Goal: Task Accomplishment & Management: Complete application form

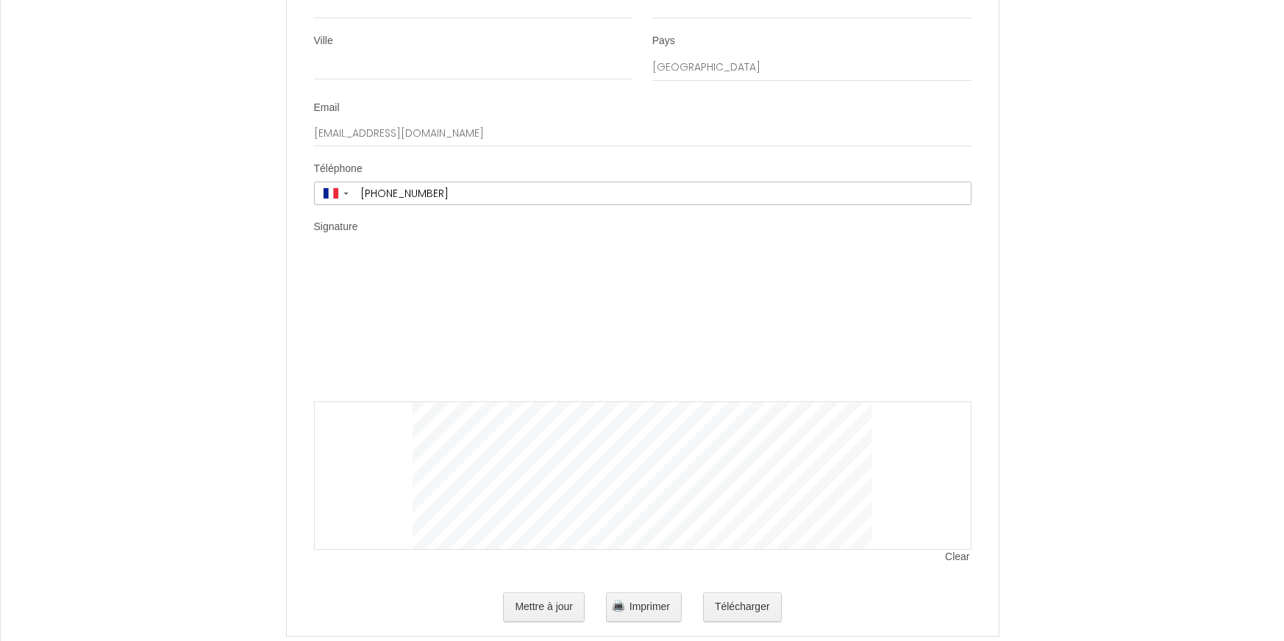
scroll to position [3000, 0]
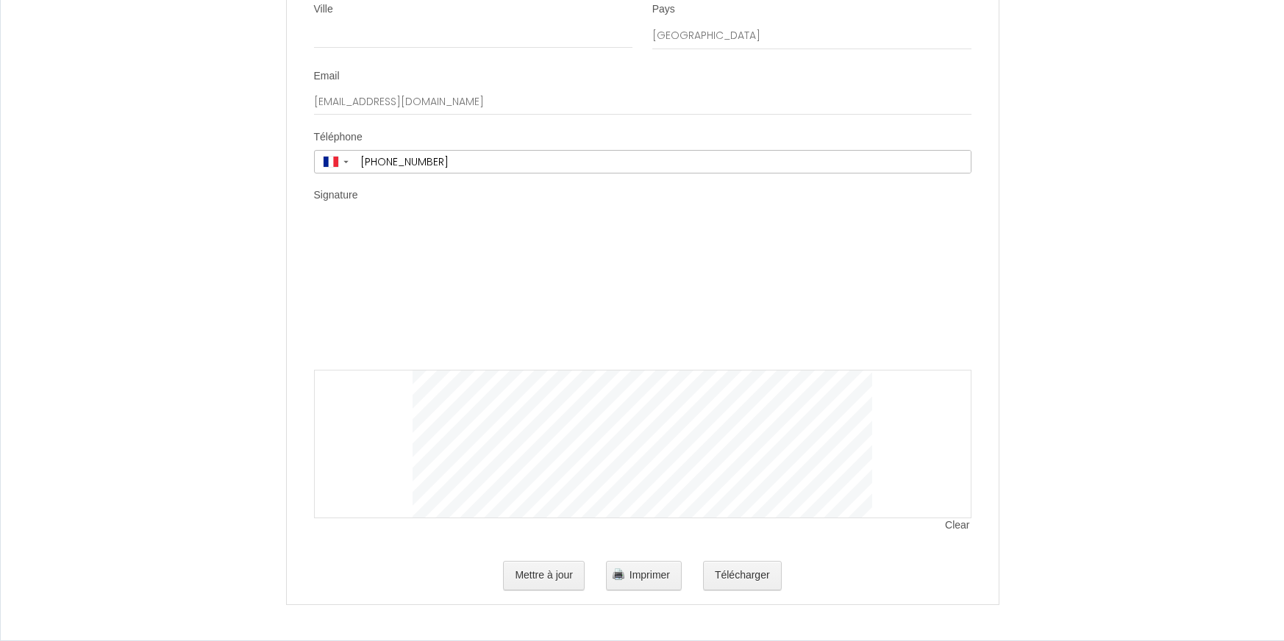
click at [356, 232] on div "Clear" at bounding box center [642, 371] width 657 height 296
click at [342, 196] on label "Signature" at bounding box center [336, 195] width 44 height 15
click at [374, 451] on div at bounding box center [642, 444] width 657 height 149
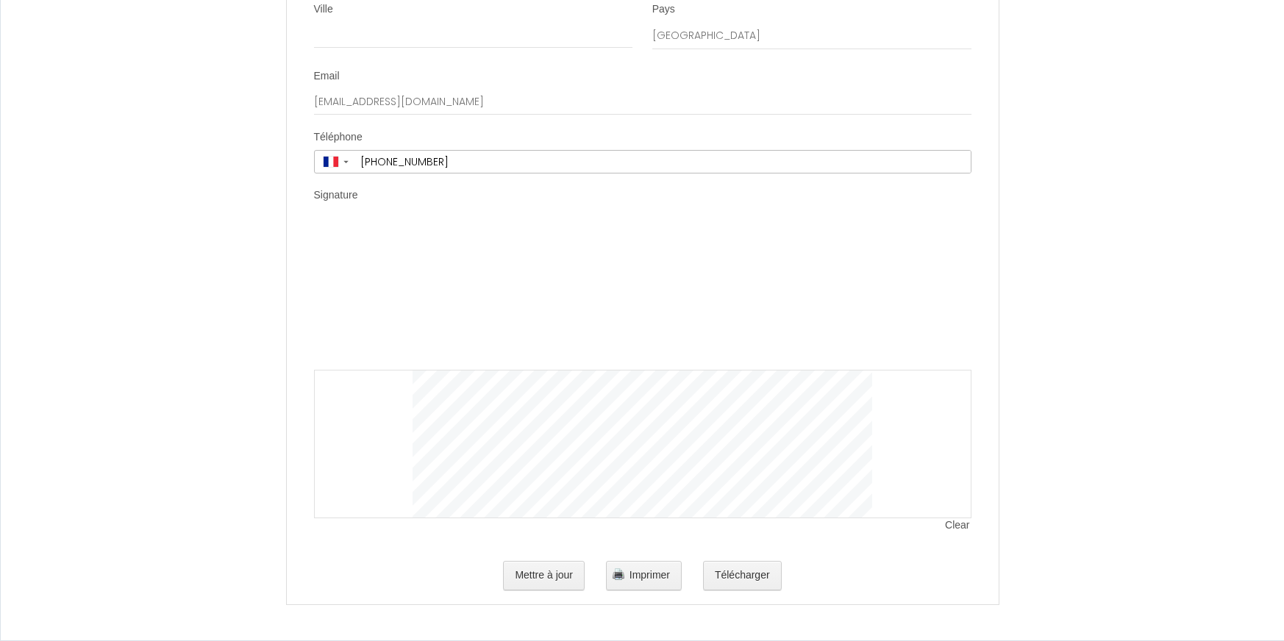
click at [377, 196] on div "Signature" at bounding box center [642, 198] width 657 height 20
click at [358, 196] on label "Signature" at bounding box center [336, 195] width 44 height 15
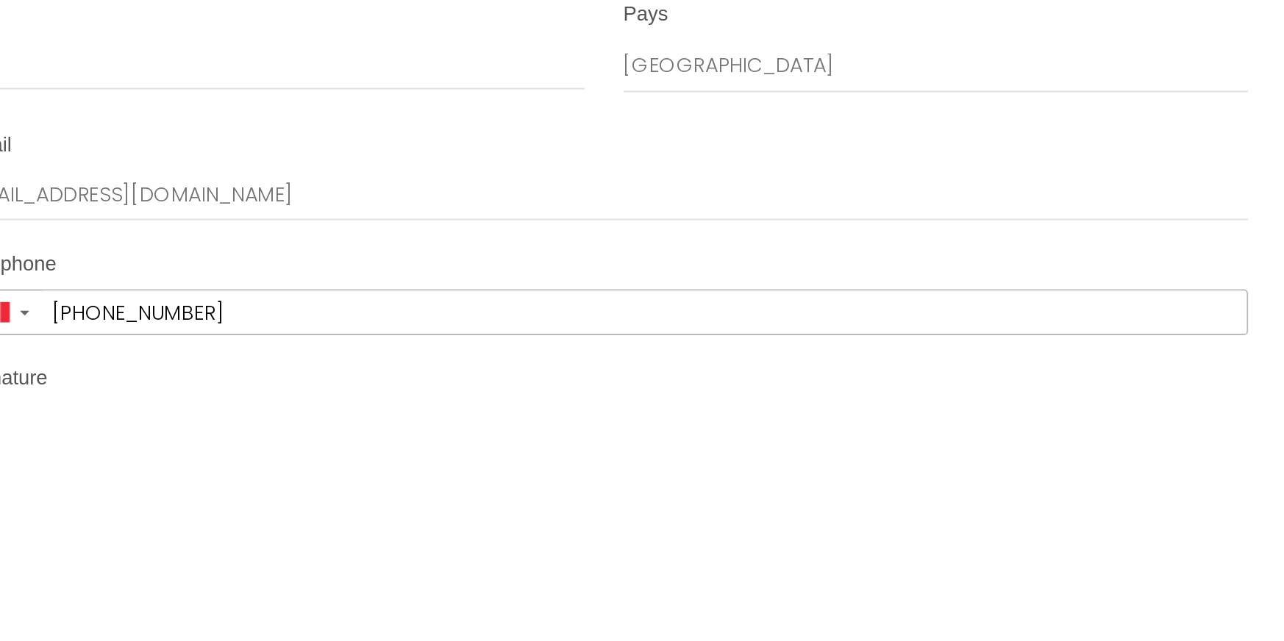
scroll to position [3000, 0]
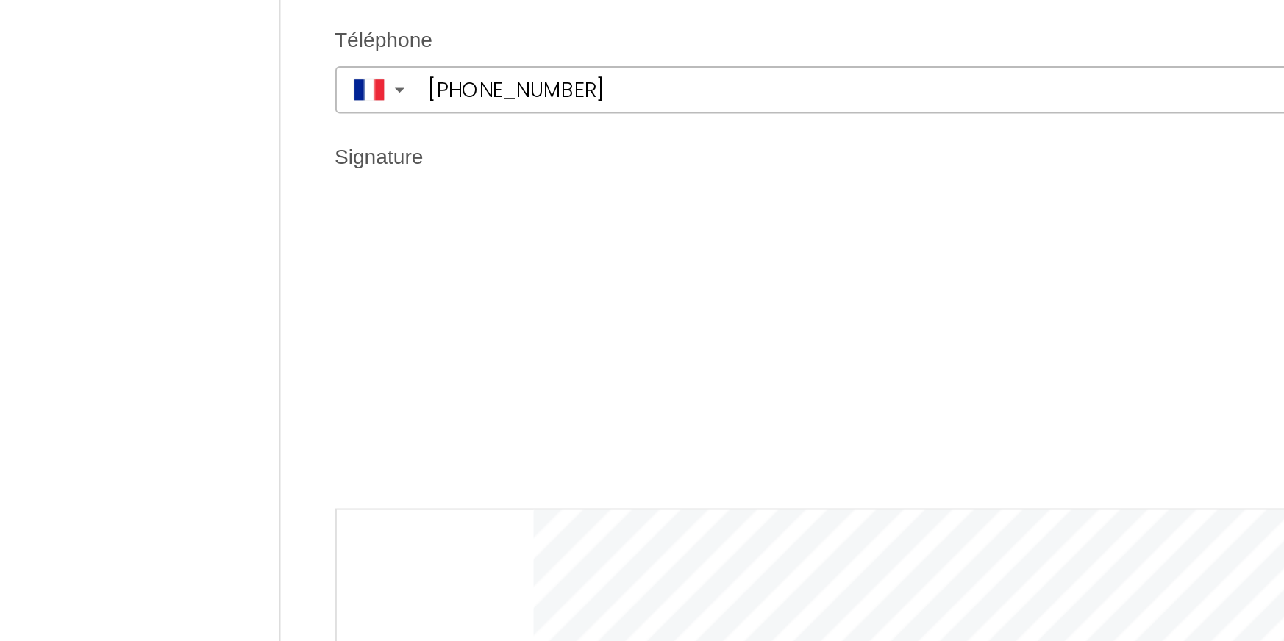
click at [368, 243] on div "Clear" at bounding box center [642, 371] width 657 height 296
click at [367, 289] on div "Clear" at bounding box center [642, 371] width 657 height 296
click at [362, 195] on div "Signature" at bounding box center [642, 198] width 657 height 20
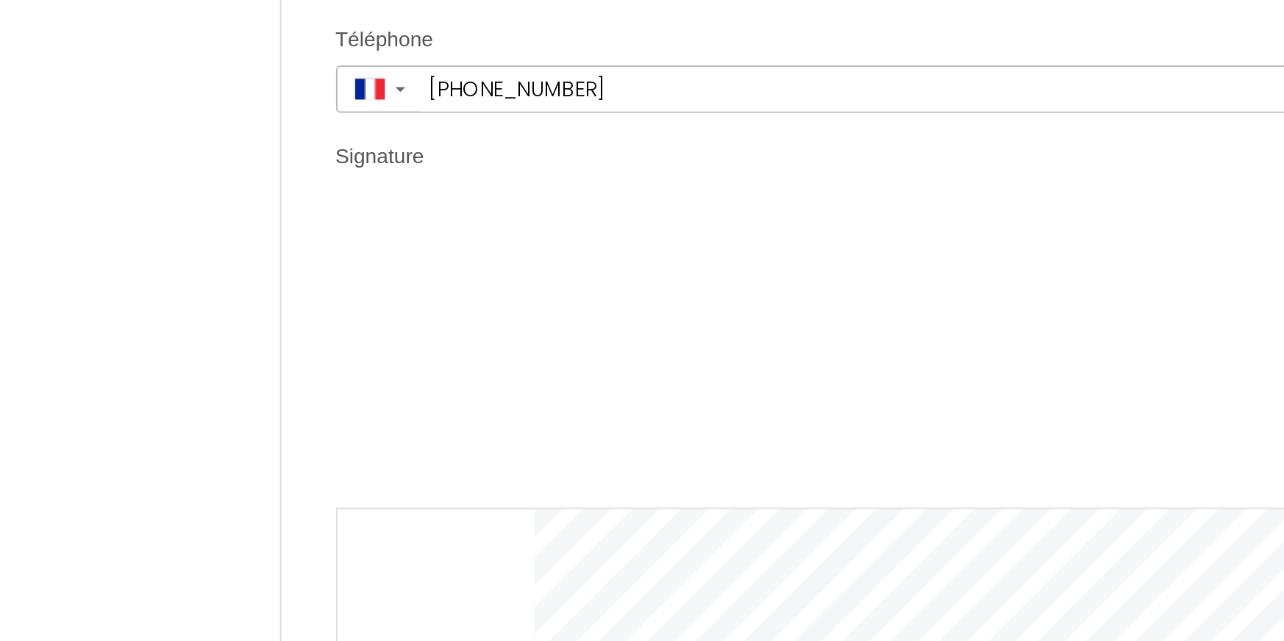
click at [349, 197] on label "Signature" at bounding box center [336, 195] width 44 height 15
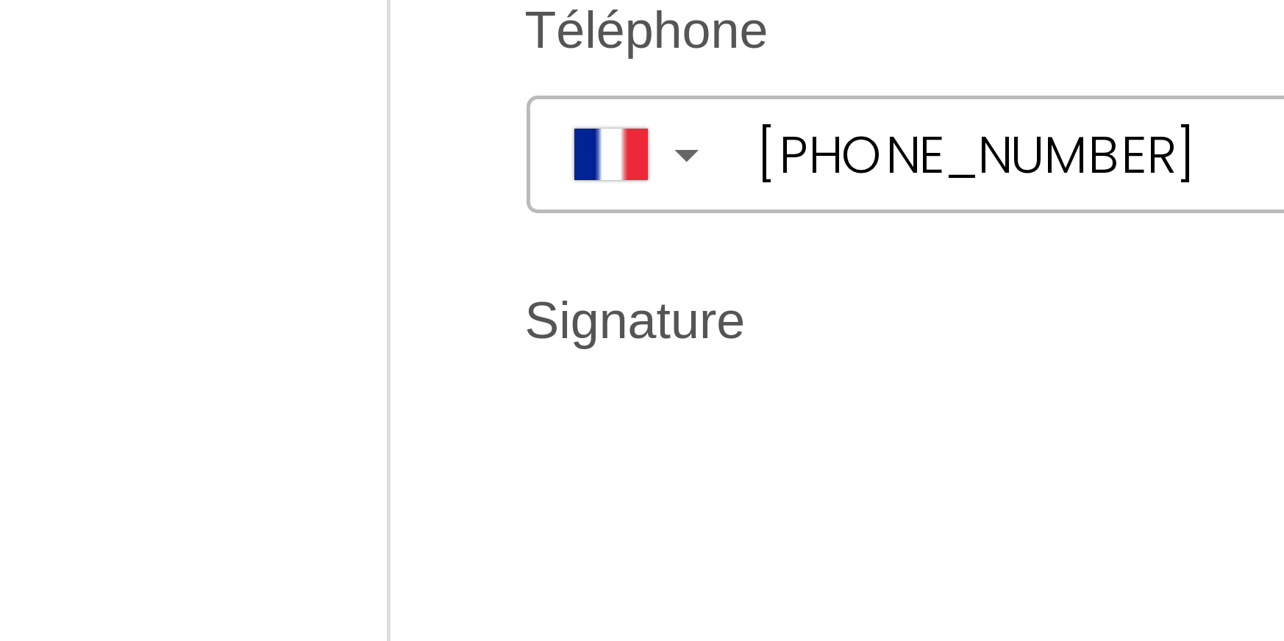
click at [338, 199] on label "Signature" at bounding box center [336, 195] width 44 height 15
click at [338, 198] on label "Signature" at bounding box center [336, 195] width 44 height 15
click at [337, 197] on label "Signature" at bounding box center [336, 195] width 44 height 15
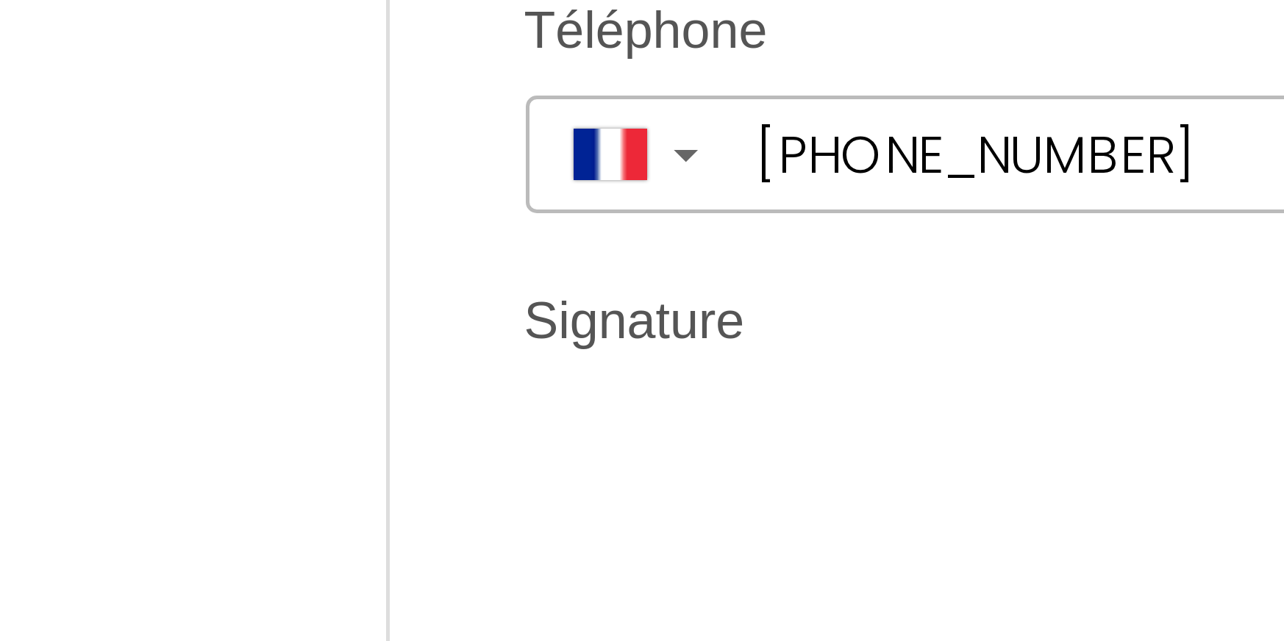
click at [337, 197] on label "Signature" at bounding box center [336, 195] width 44 height 15
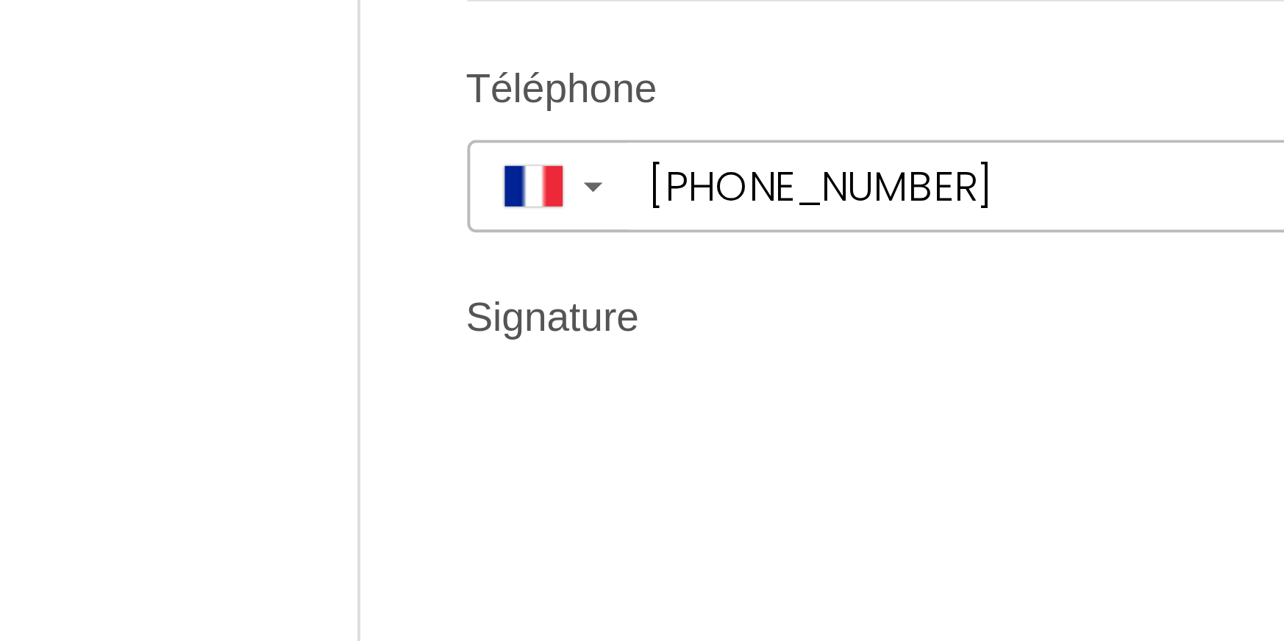
click at [358, 198] on li "Signature Clear" at bounding box center [643, 368] width 710 height 360
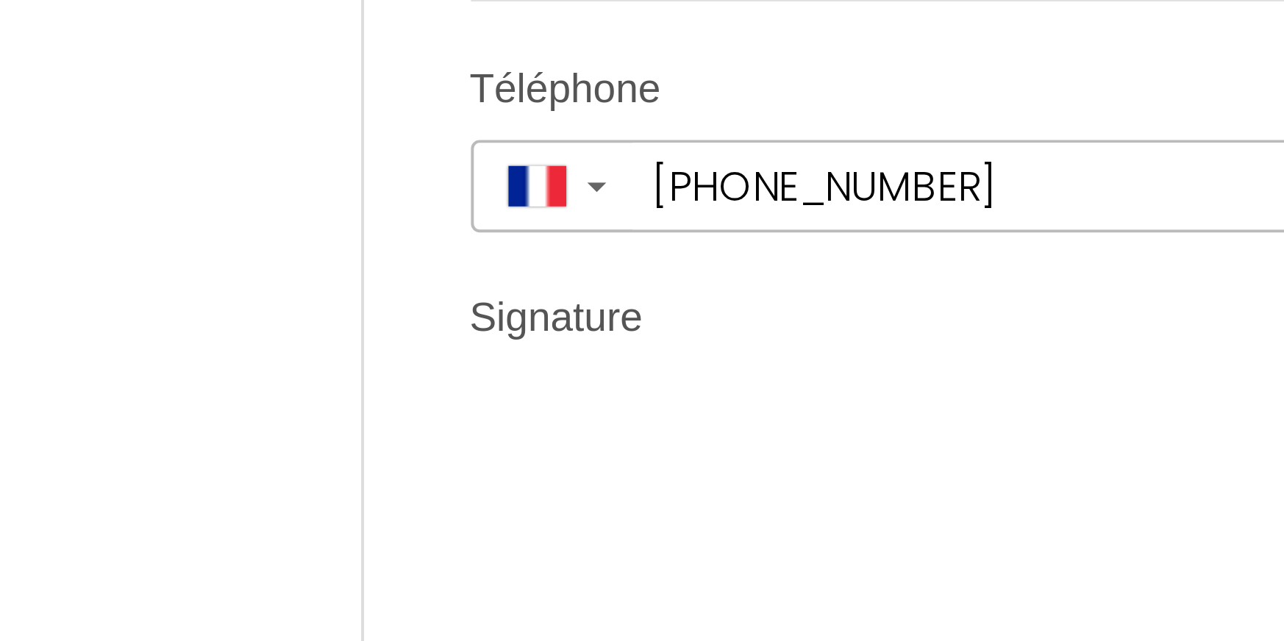
click at [340, 194] on label "Signature" at bounding box center [336, 195] width 44 height 15
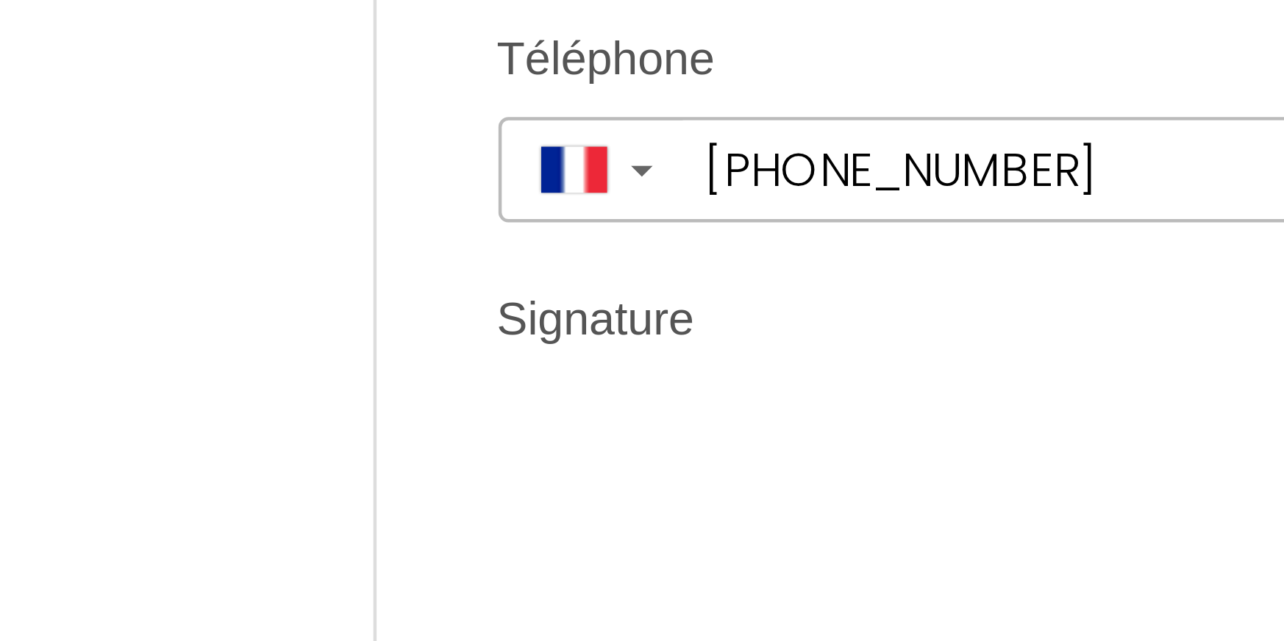
click at [340, 196] on label "Signature" at bounding box center [336, 195] width 44 height 15
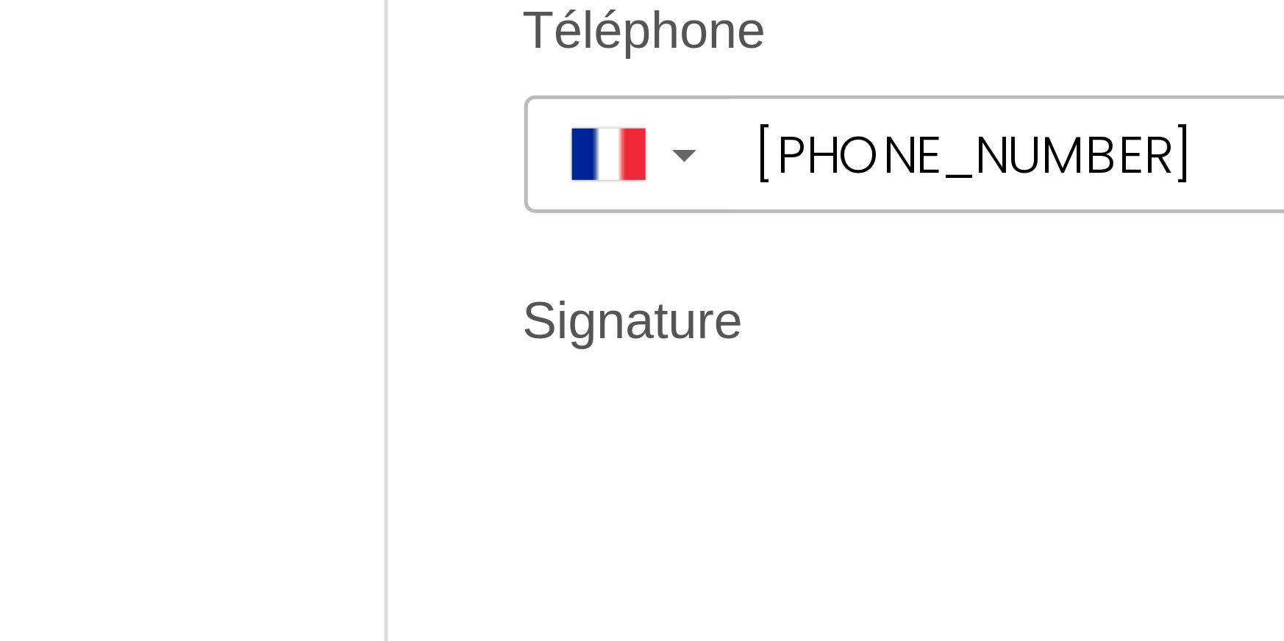
click at [338, 197] on label "Signature" at bounding box center [336, 195] width 44 height 15
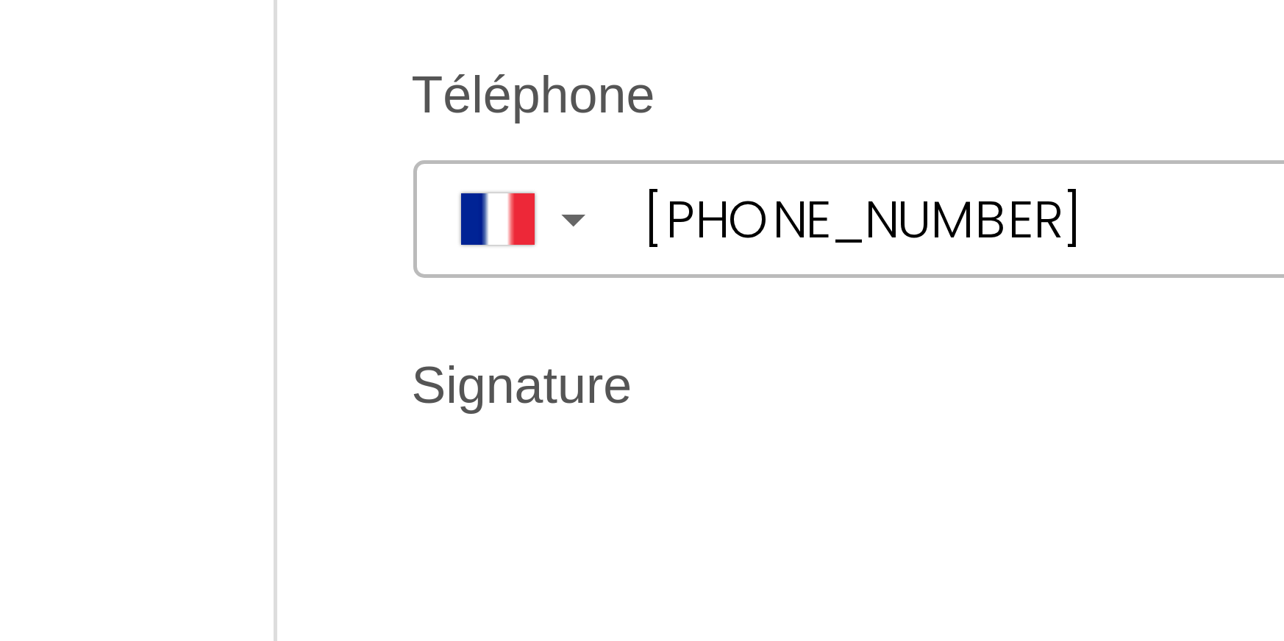
click at [335, 190] on label "Signature" at bounding box center [336, 195] width 44 height 15
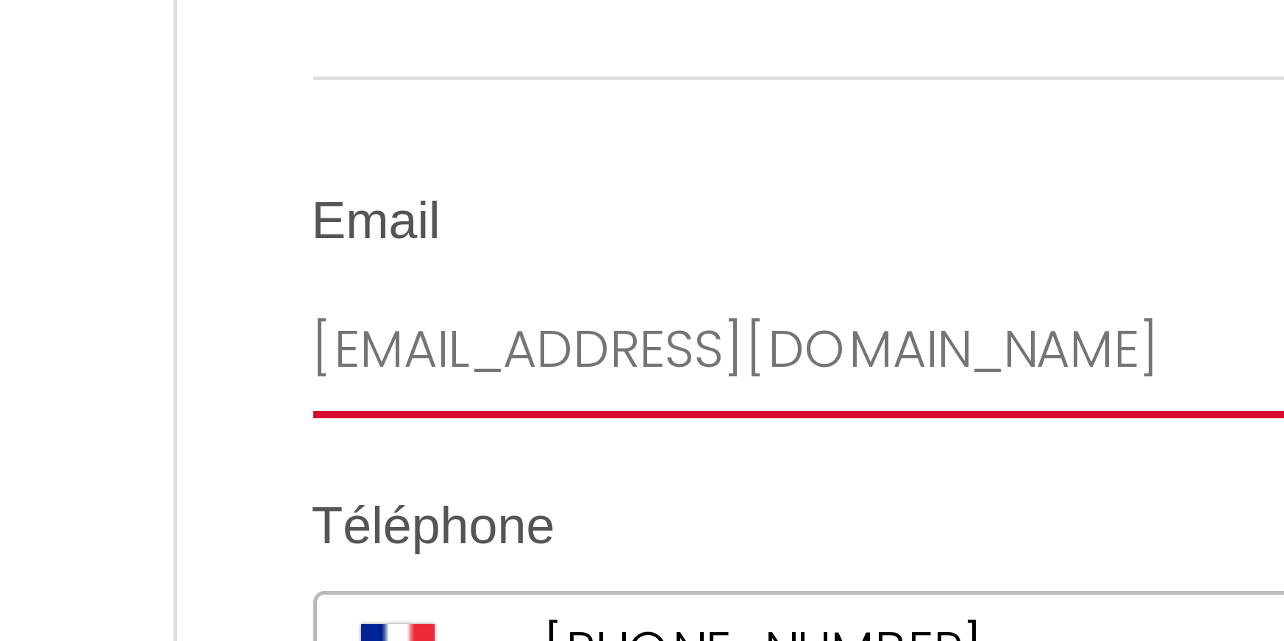
click at [354, 107] on input "[EMAIL_ADDRESS][DOMAIN_NAME]" at bounding box center [642, 102] width 657 height 26
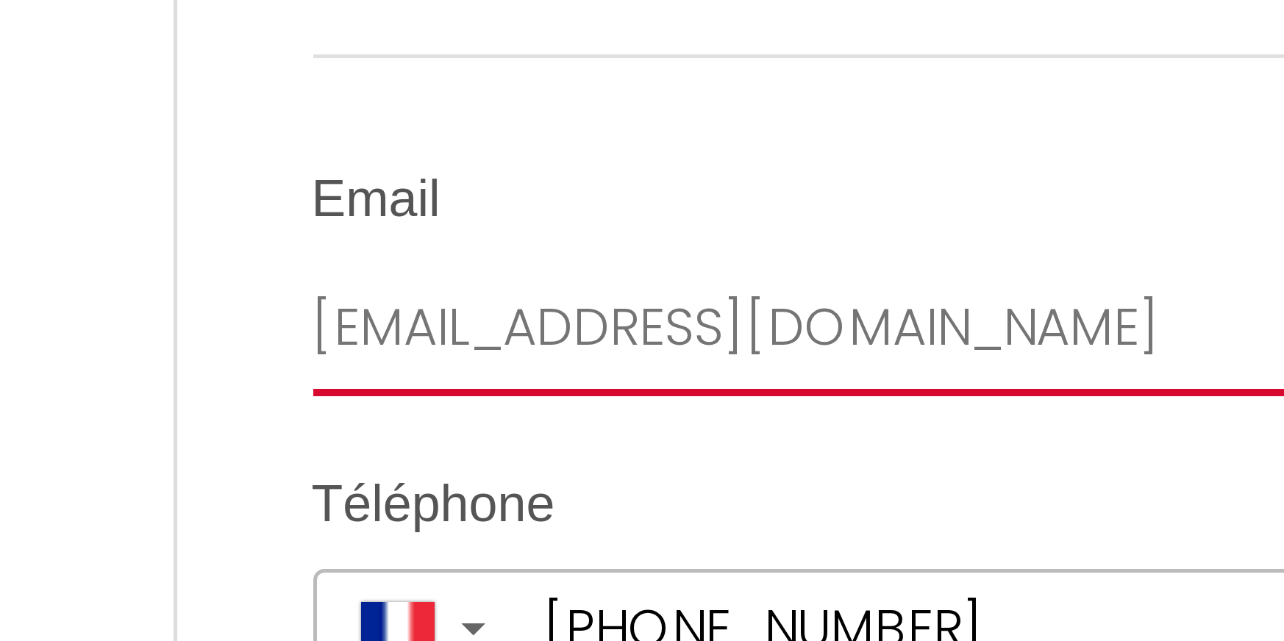
click at [354, 111] on input "[EMAIL_ADDRESS][DOMAIN_NAME]" at bounding box center [642, 102] width 657 height 26
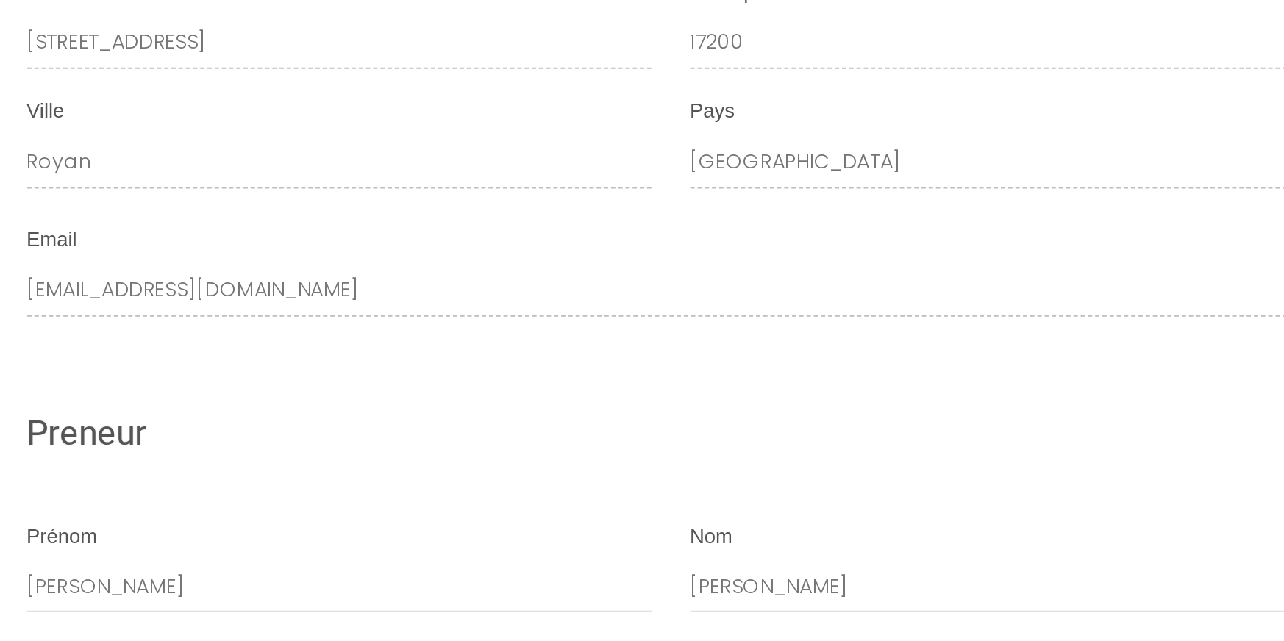
scroll to position [2562, 0]
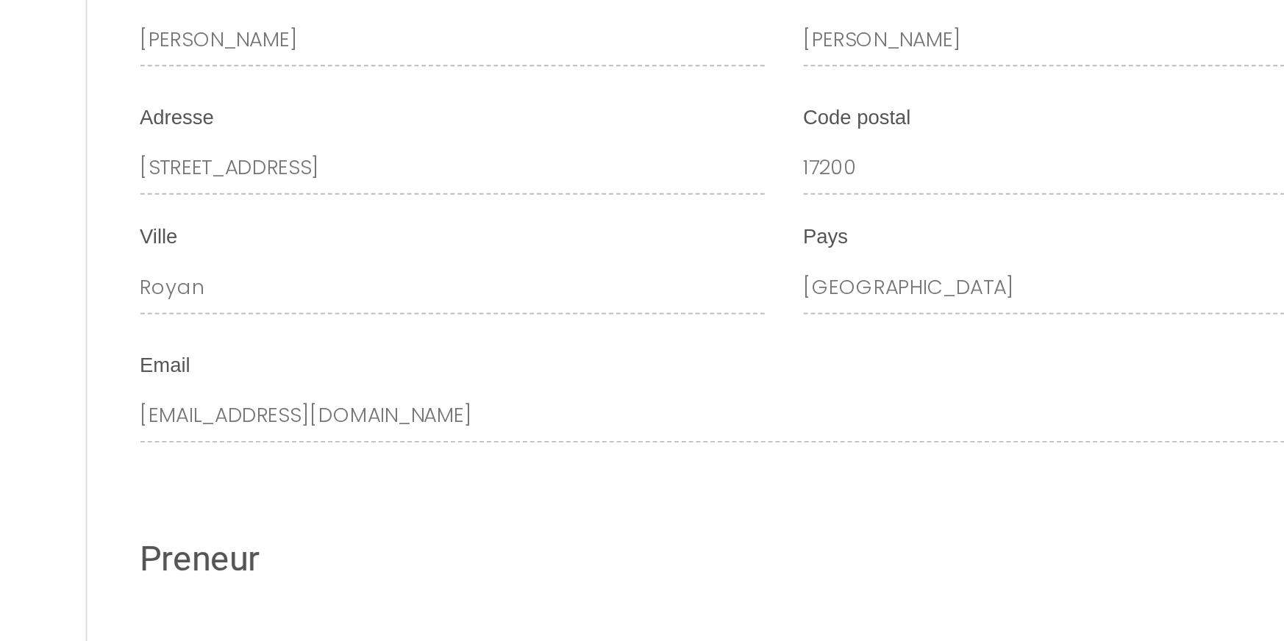
click at [471, 160] on div "[PERSON_NAME]" at bounding box center [473, 137] width 319 height 46
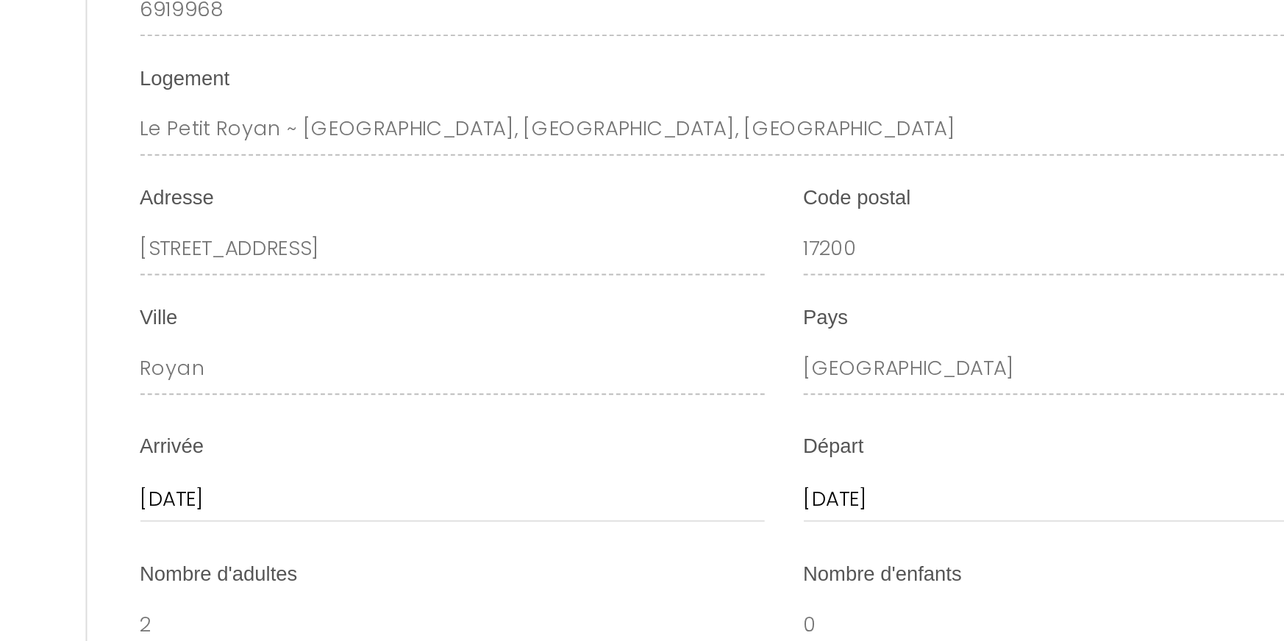
click at [471, 189] on div "[PERSON_NAME]" at bounding box center [473, 178] width 319 height 46
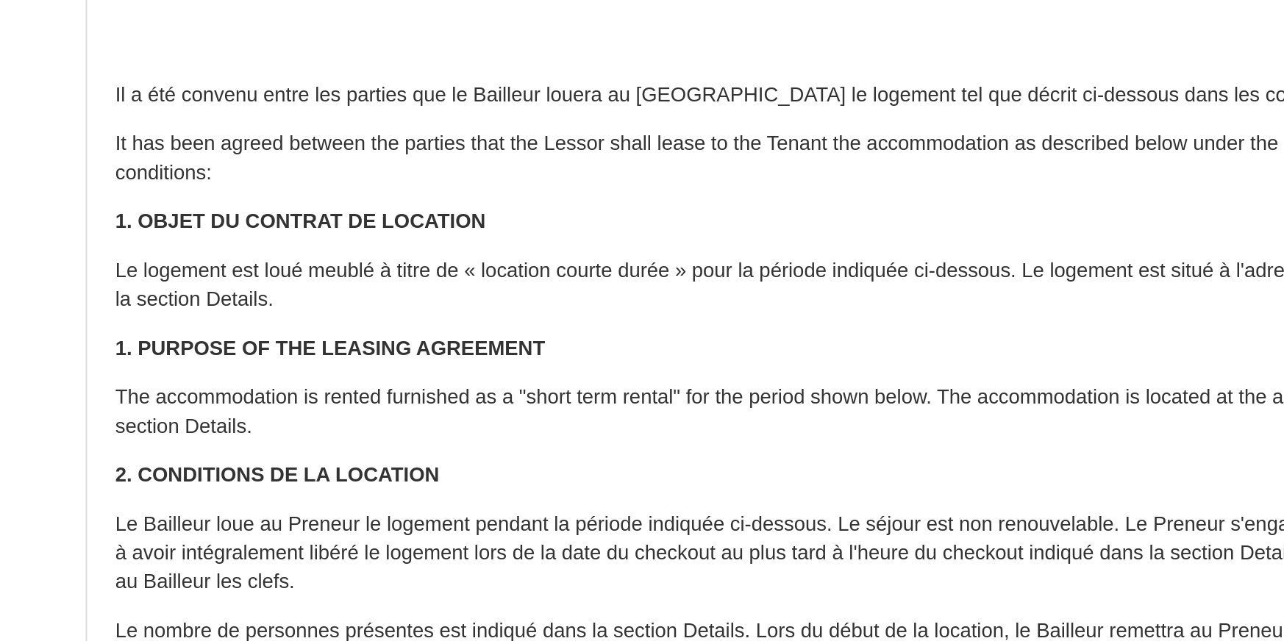
scroll to position [0, 0]
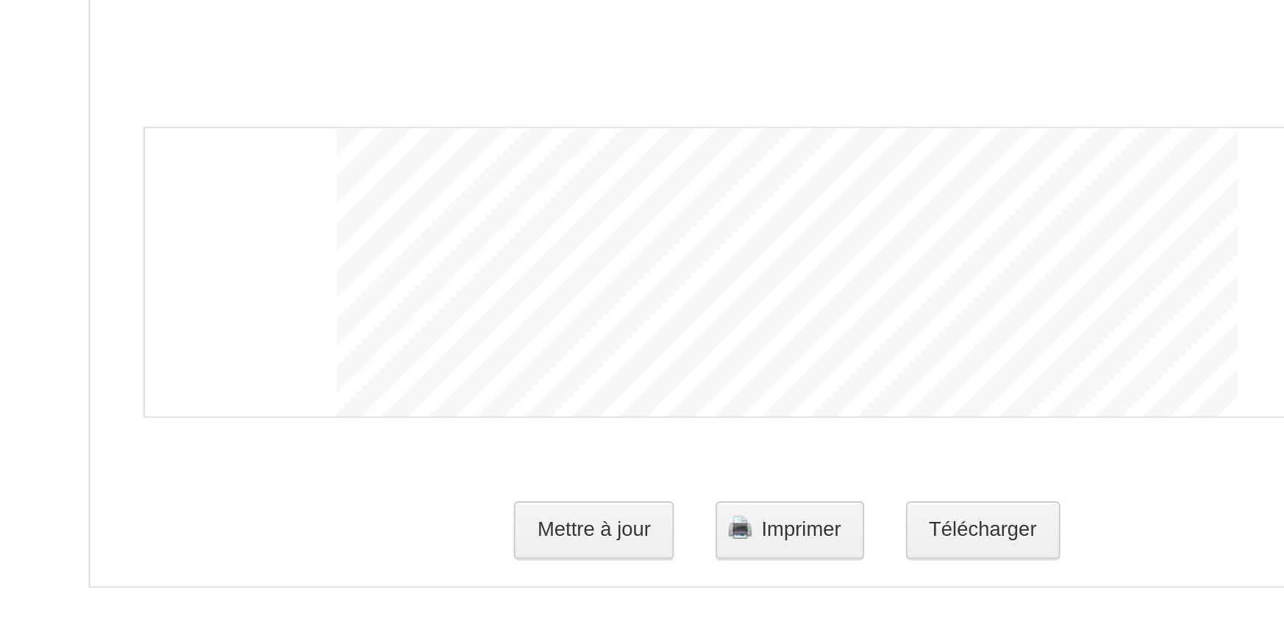
scroll to position [3000, 0]
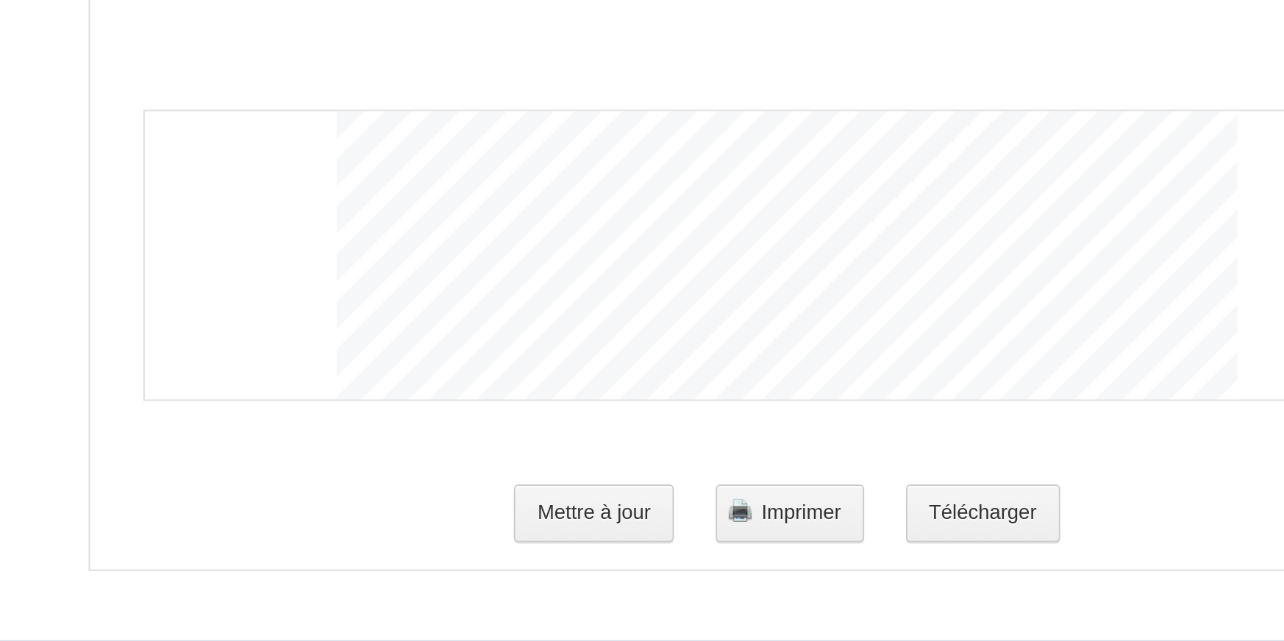
click at [590, 573] on div "Mettre à jour Imprimer Télécharger" at bounding box center [642, 575] width 657 height 47
click at [570, 577] on button "Mettre à jour" at bounding box center [544, 575] width 82 height 29
click at [557, 576] on button "Mettre à jour" at bounding box center [544, 575] width 82 height 29
click at [543, 575] on button "Mettre à jour" at bounding box center [544, 575] width 82 height 29
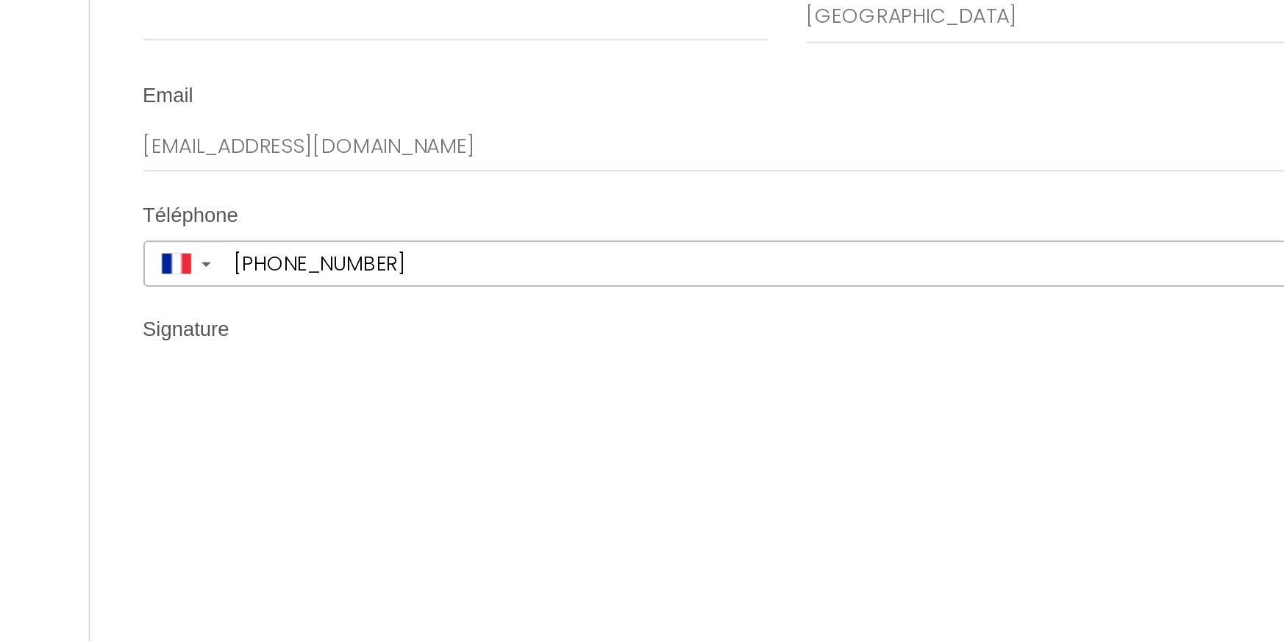
click at [385, 202] on div "Signature" at bounding box center [642, 198] width 657 height 20
click at [383, 202] on div "Signature" at bounding box center [642, 198] width 657 height 20
click at [378, 220] on li "Signature Clear" at bounding box center [643, 368] width 710 height 360
click at [464, 261] on img at bounding box center [642, 296] width 459 height 147
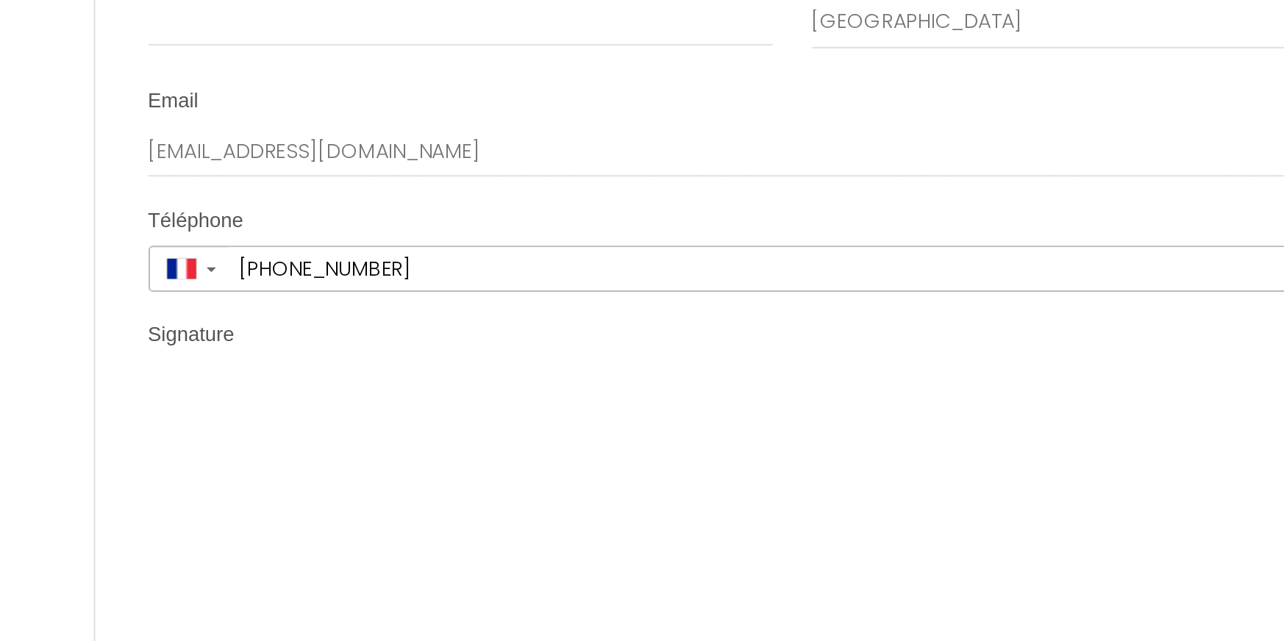
click at [477, 233] on img at bounding box center [642, 296] width 459 height 147
click at [479, 242] on img at bounding box center [642, 296] width 459 height 147
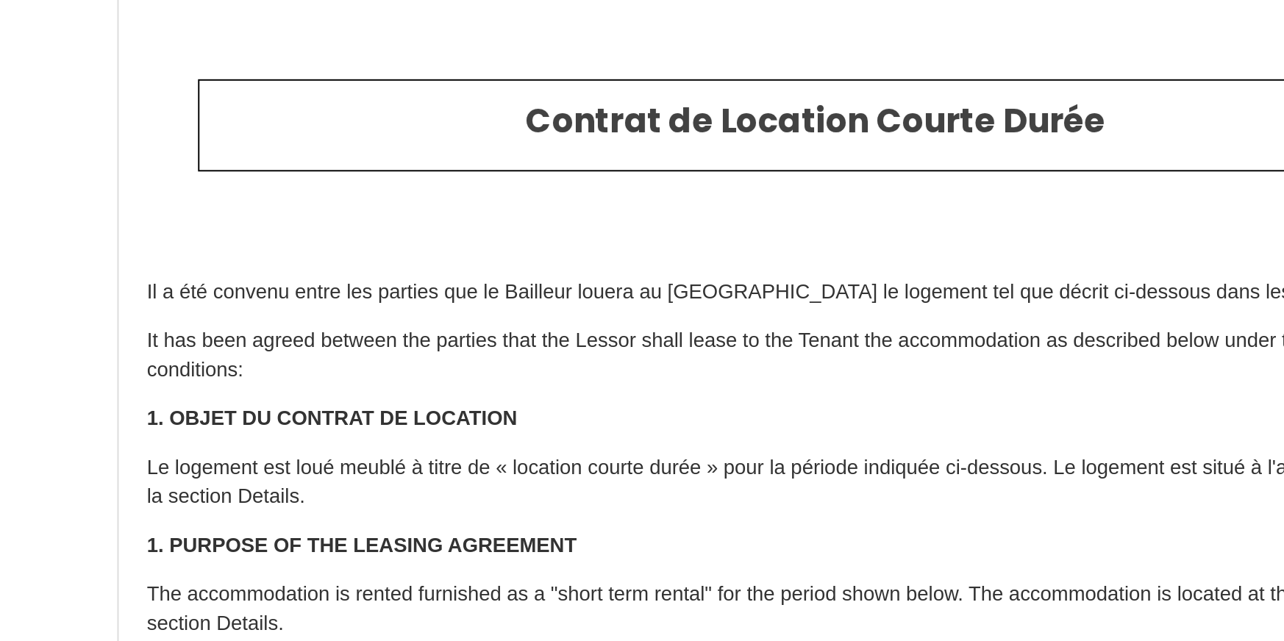
scroll to position [0, 0]
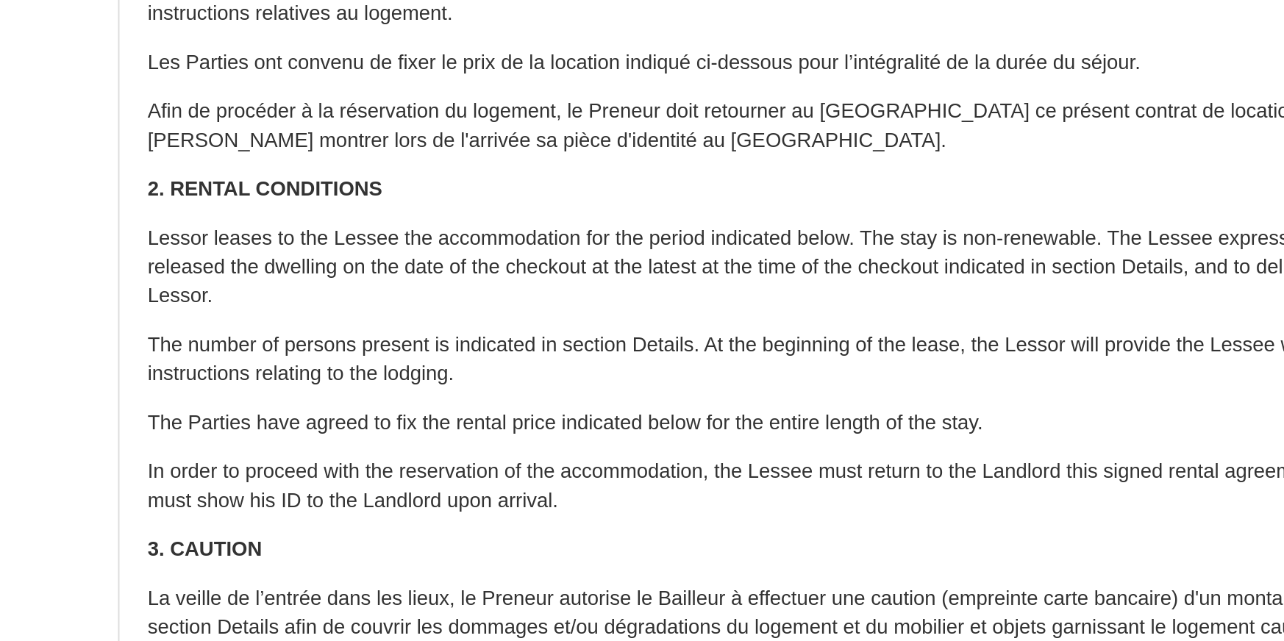
scroll to position [148, 0]
